Goal: Information Seeking & Learning: Check status

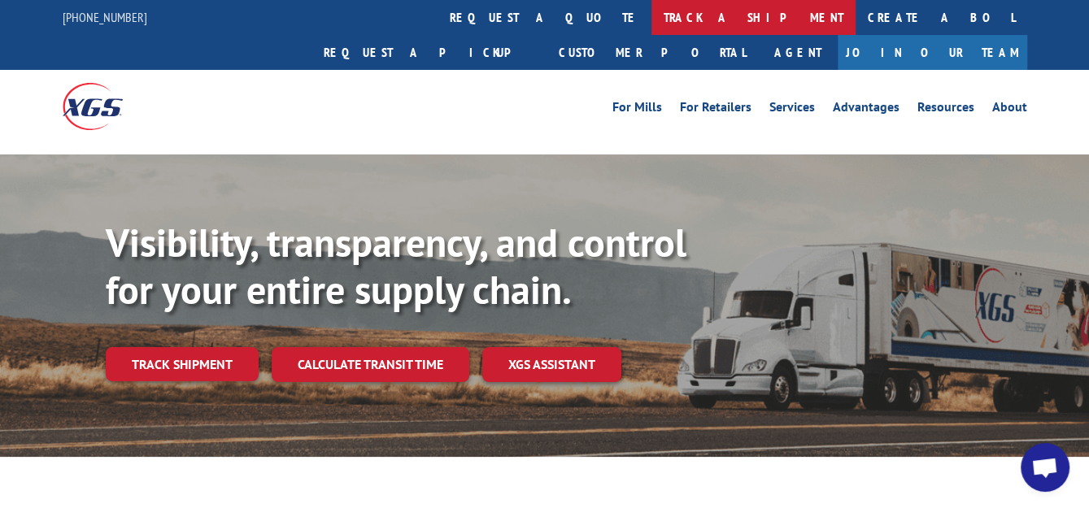
click at [652, 12] on link "track a shipment" at bounding box center [754, 17] width 204 height 35
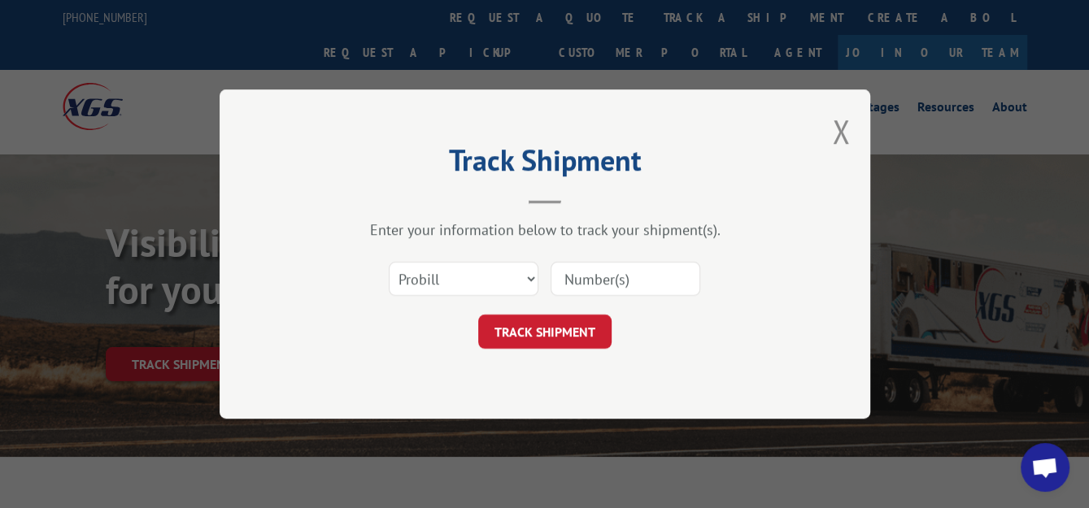
paste input "2846210"
type input "2846210"
drag, startPoint x: 527, startPoint y: 280, endPoint x: 523, endPoint y: 287, distance: 8.4
click at [527, 280] on select "Select category... Probill BOL PO" at bounding box center [464, 279] width 150 height 34
select select "bol"
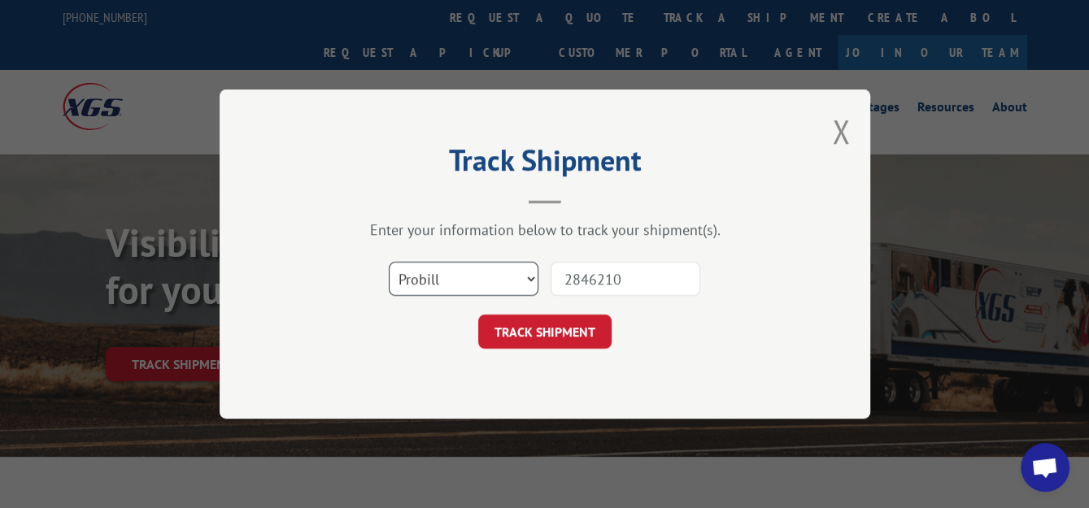
click at [389, 262] on select "Select category... Probill BOL PO" at bounding box center [464, 279] width 150 height 34
click at [543, 336] on button "TRACK SHIPMENT" at bounding box center [544, 332] width 133 height 34
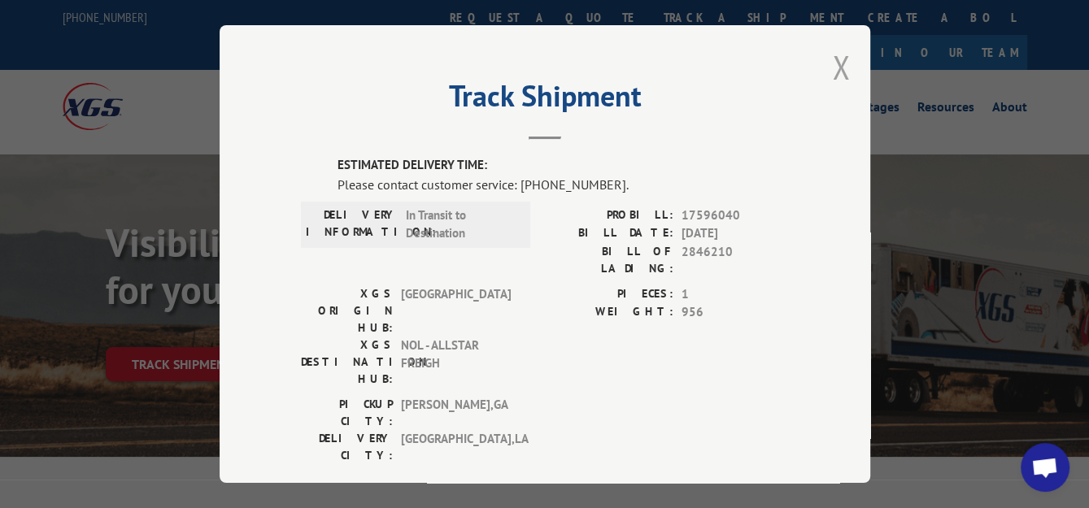
click at [832, 57] on button "Close modal" at bounding box center [841, 67] width 18 height 43
